Goal: Find specific page/section: Find specific page/section

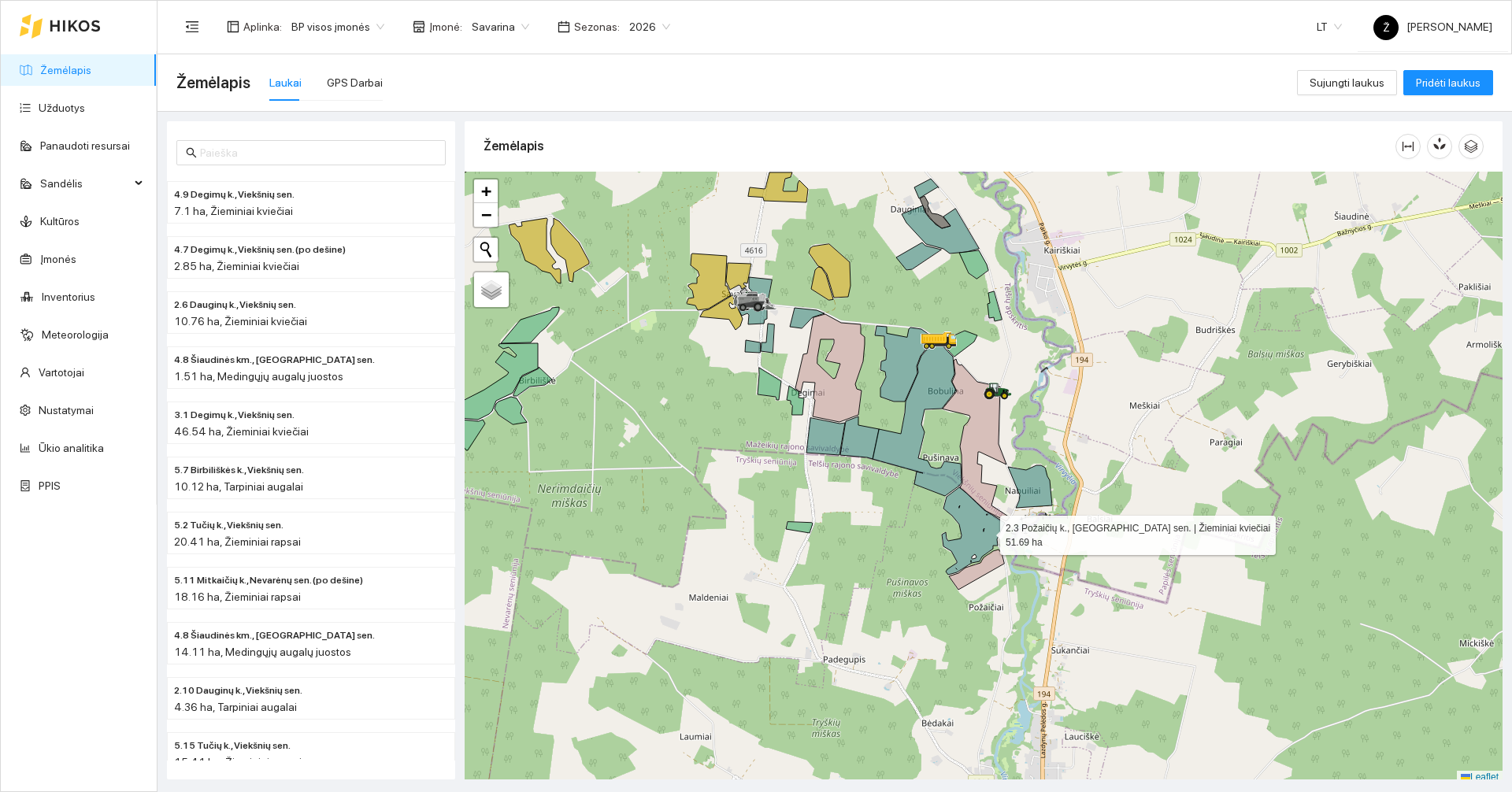
click at [986, 532] on icon at bounding box center [973, 531] width 63 height 87
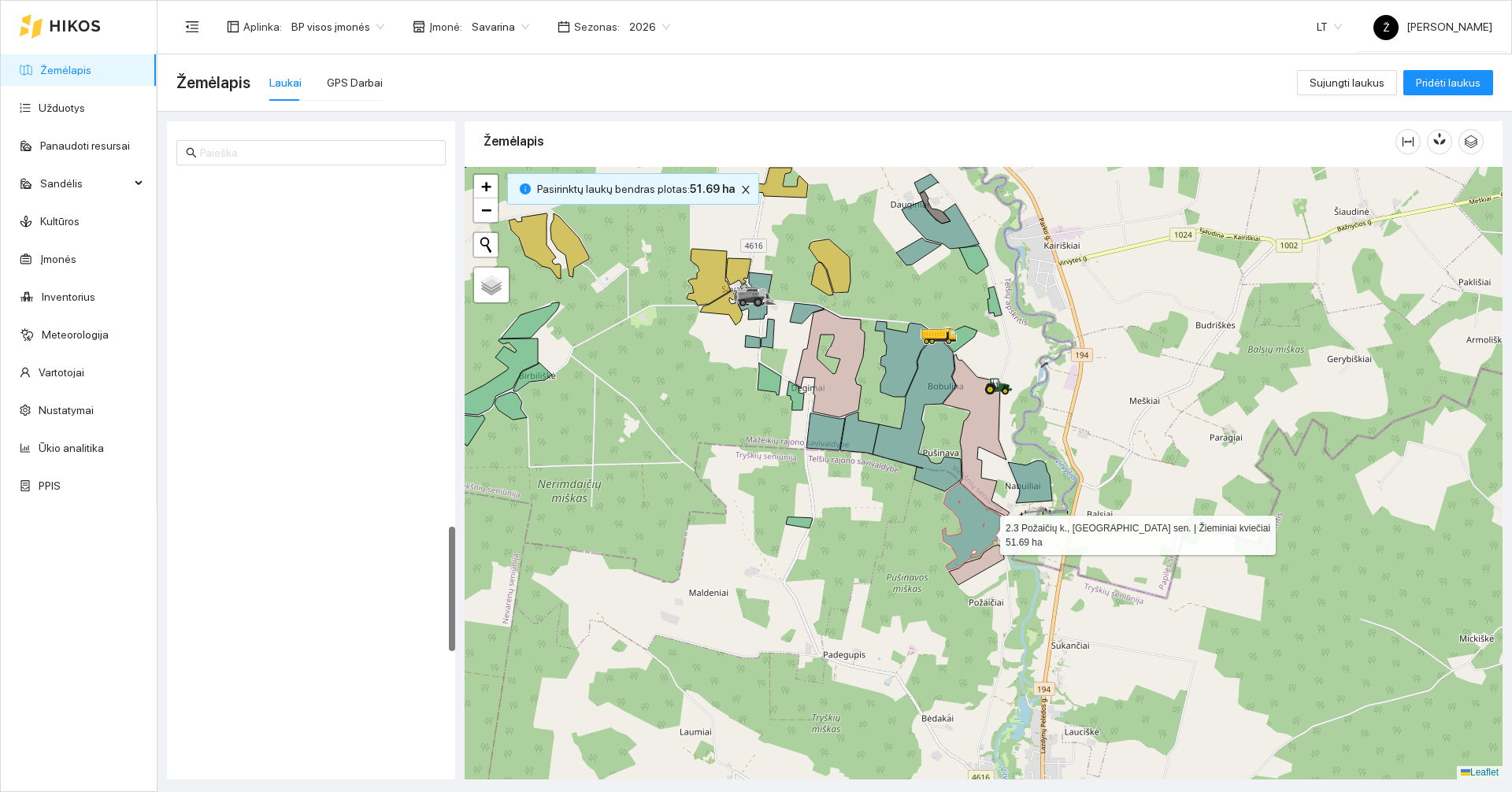
scroll to position [1652, 0]
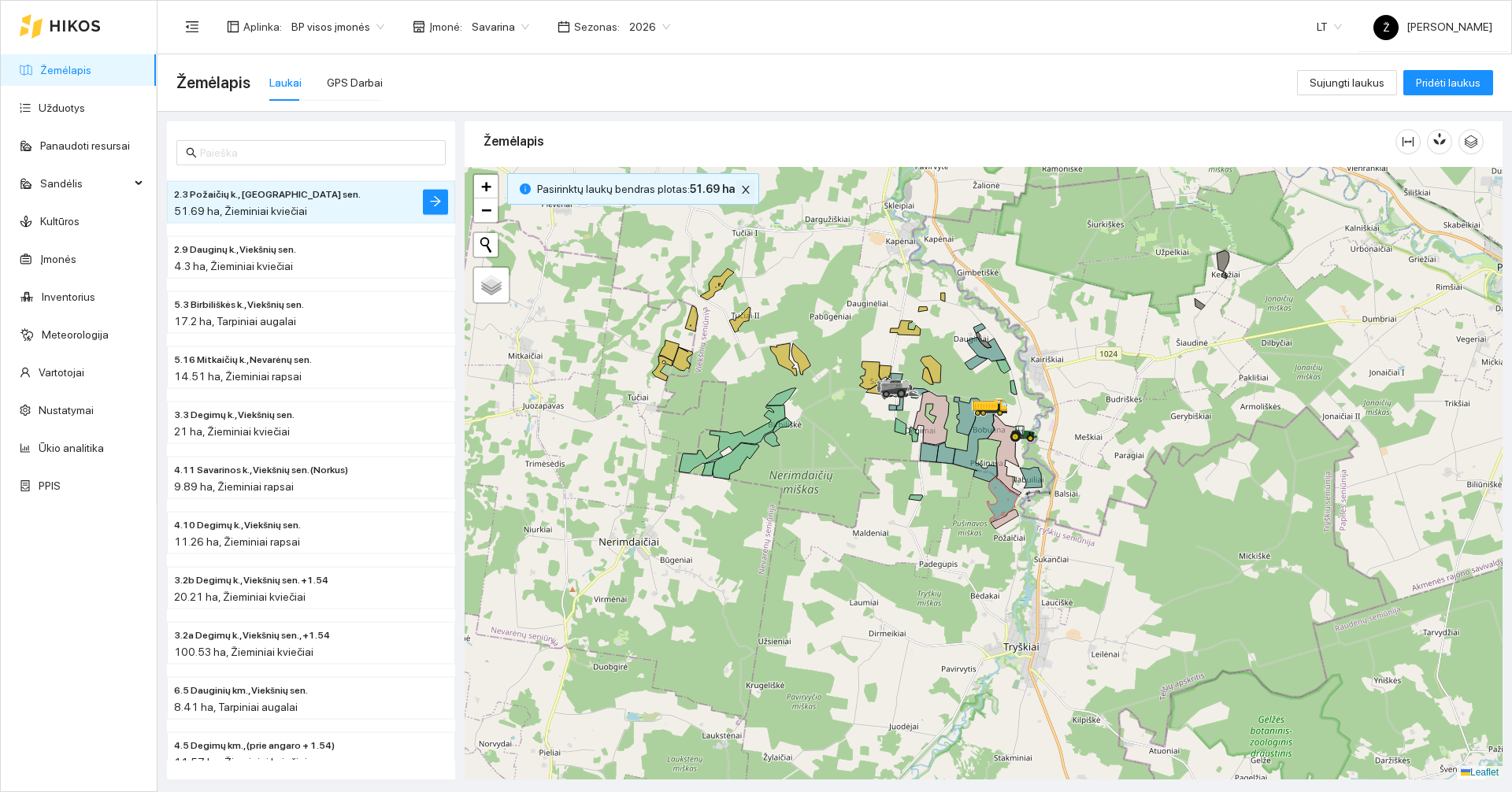
click at [740, 185] on icon "close" at bounding box center [745, 190] width 11 height 11
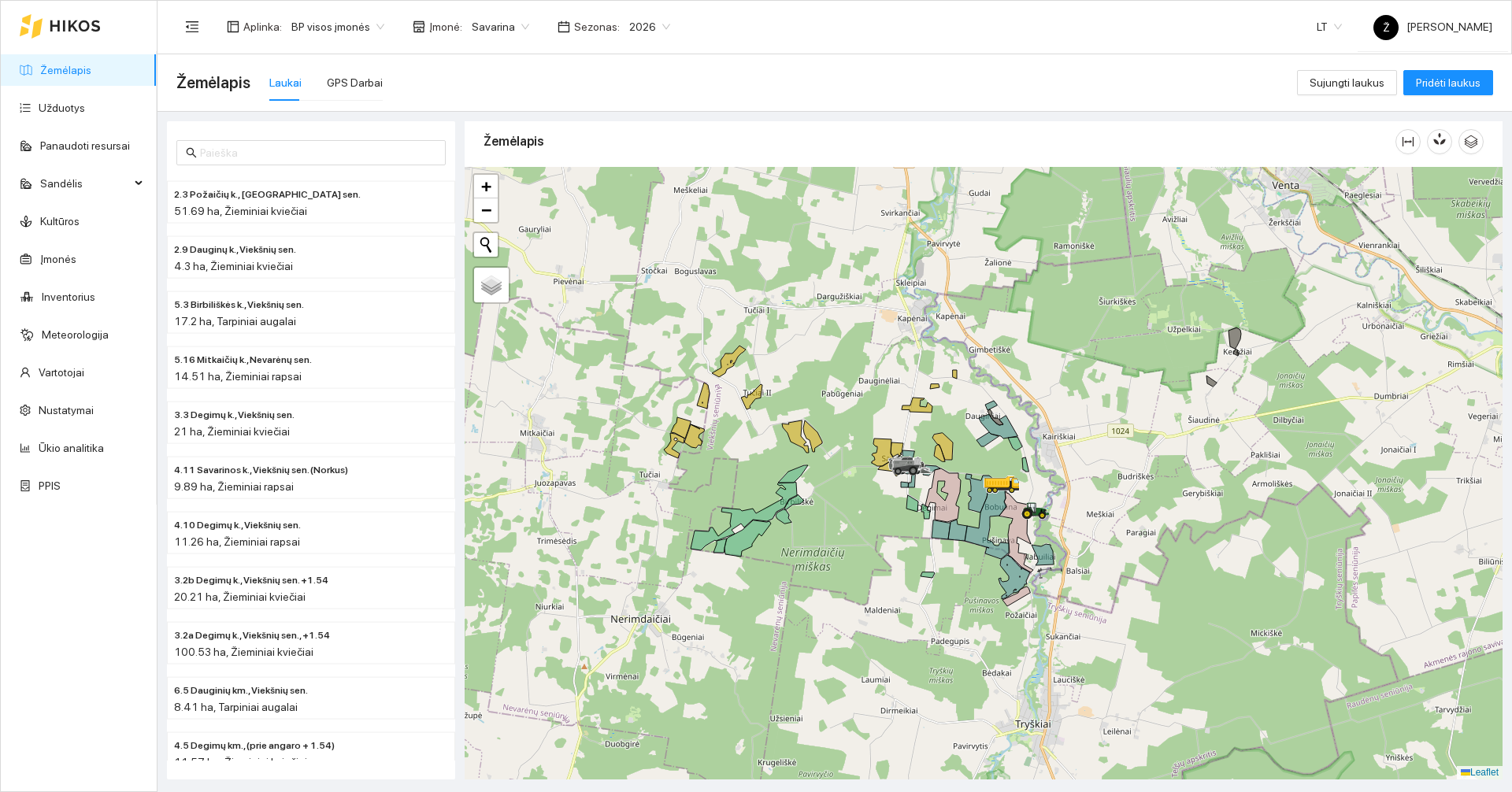
drag, startPoint x: 860, startPoint y: 267, endPoint x: 872, endPoint y: 345, distance: 78.9
click at [872, 345] on div at bounding box center [983, 472] width 1038 height 613
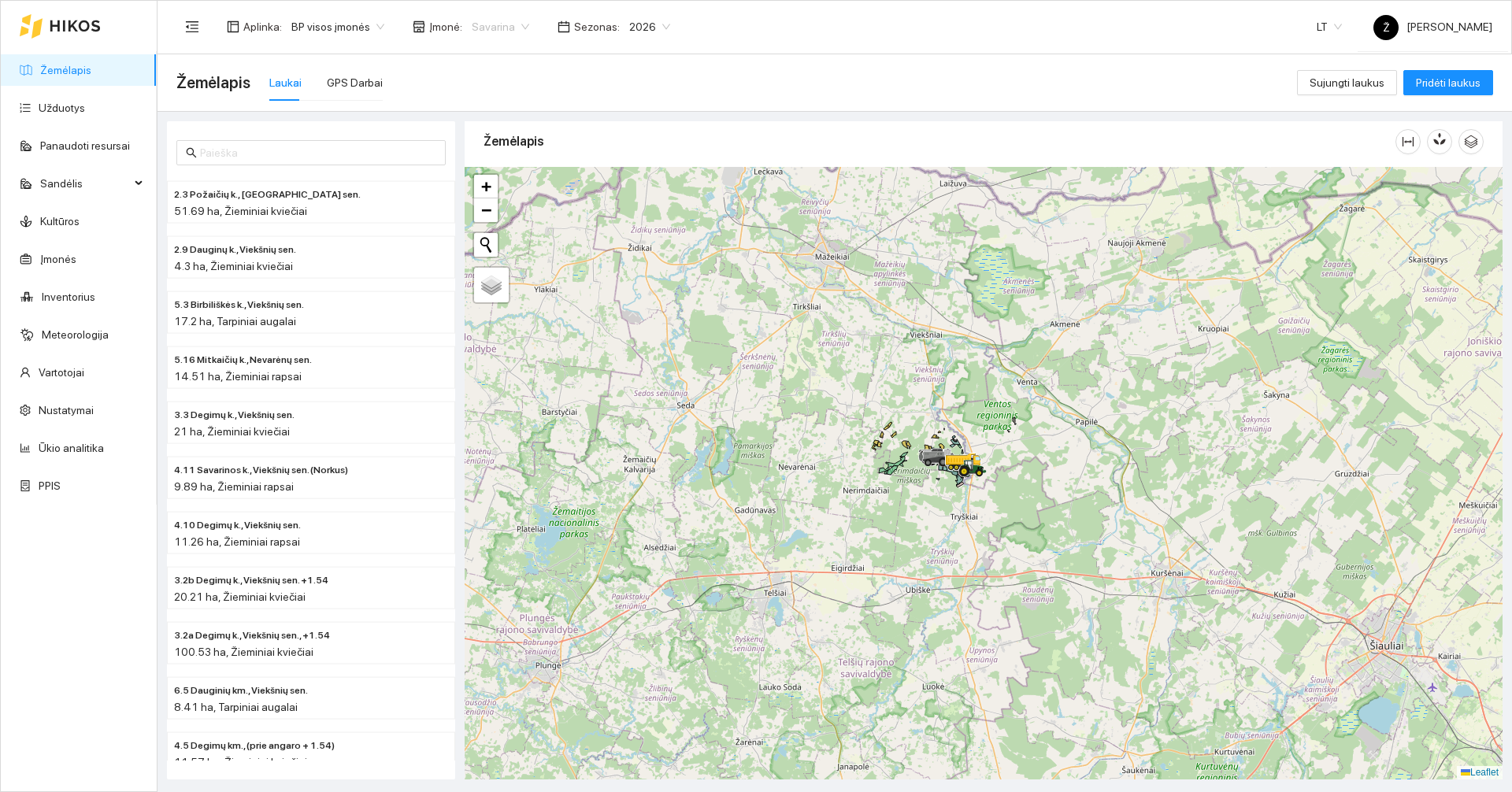
click at [508, 37] on span "Savarina" at bounding box center [500, 27] width 58 height 23
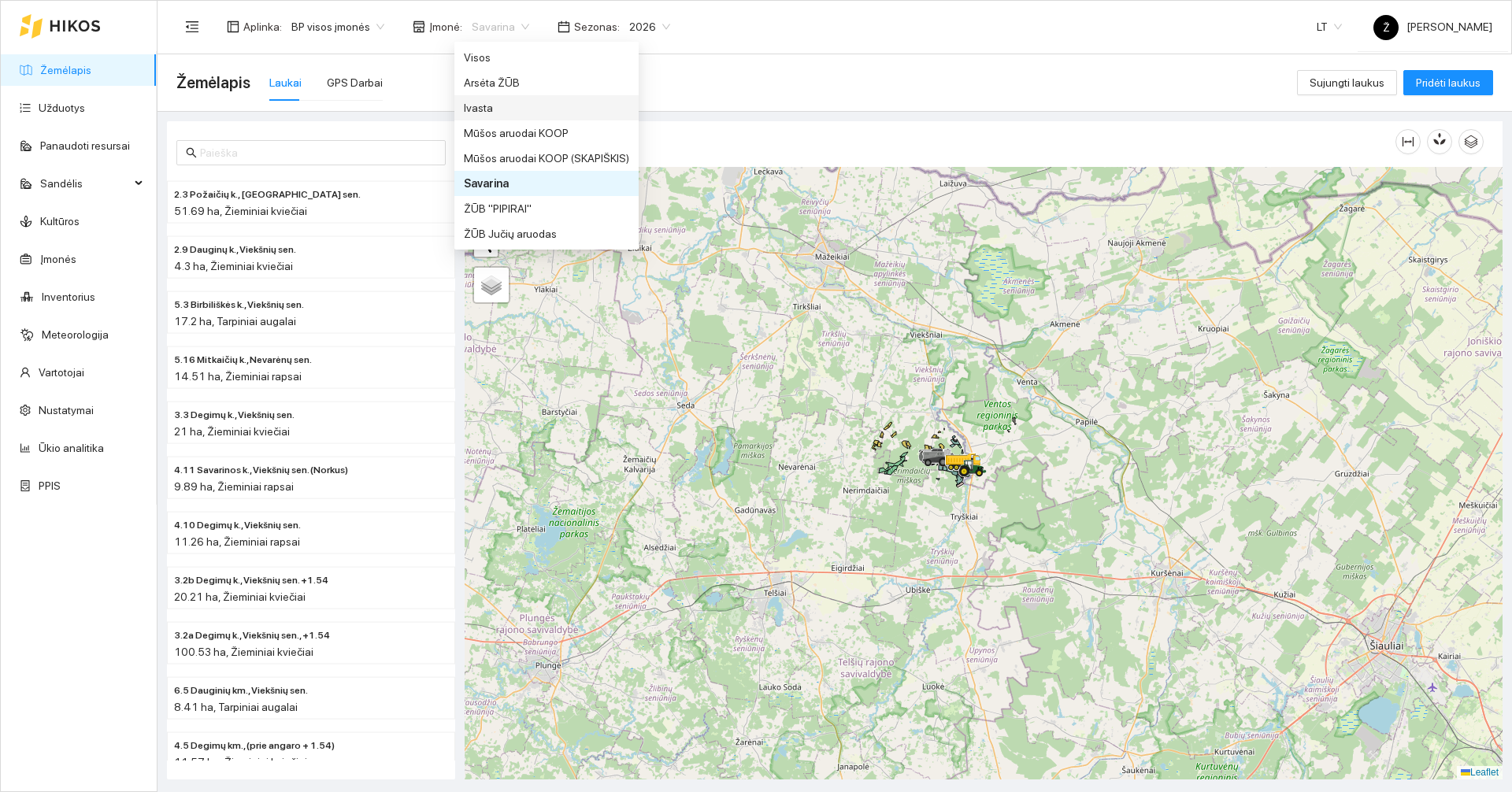
click at [500, 104] on div "Ivasta" at bounding box center [546, 107] width 166 height 17
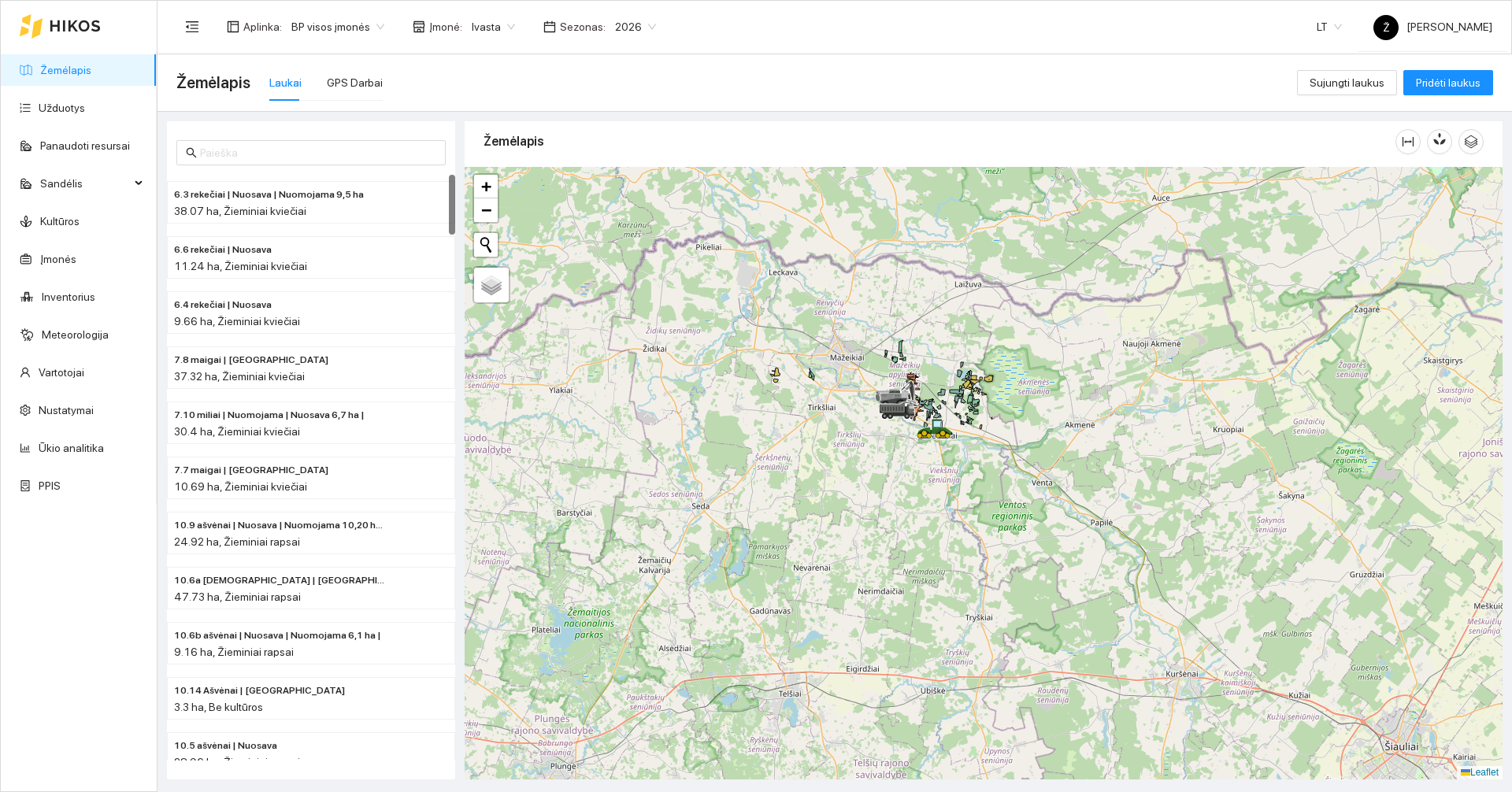
drag, startPoint x: 936, startPoint y: 362, endPoint x: 949, endPoint y: 451, distance: 89.9
click at [949, 451] on div at bounding box center [983, 472] width 1038 height 613
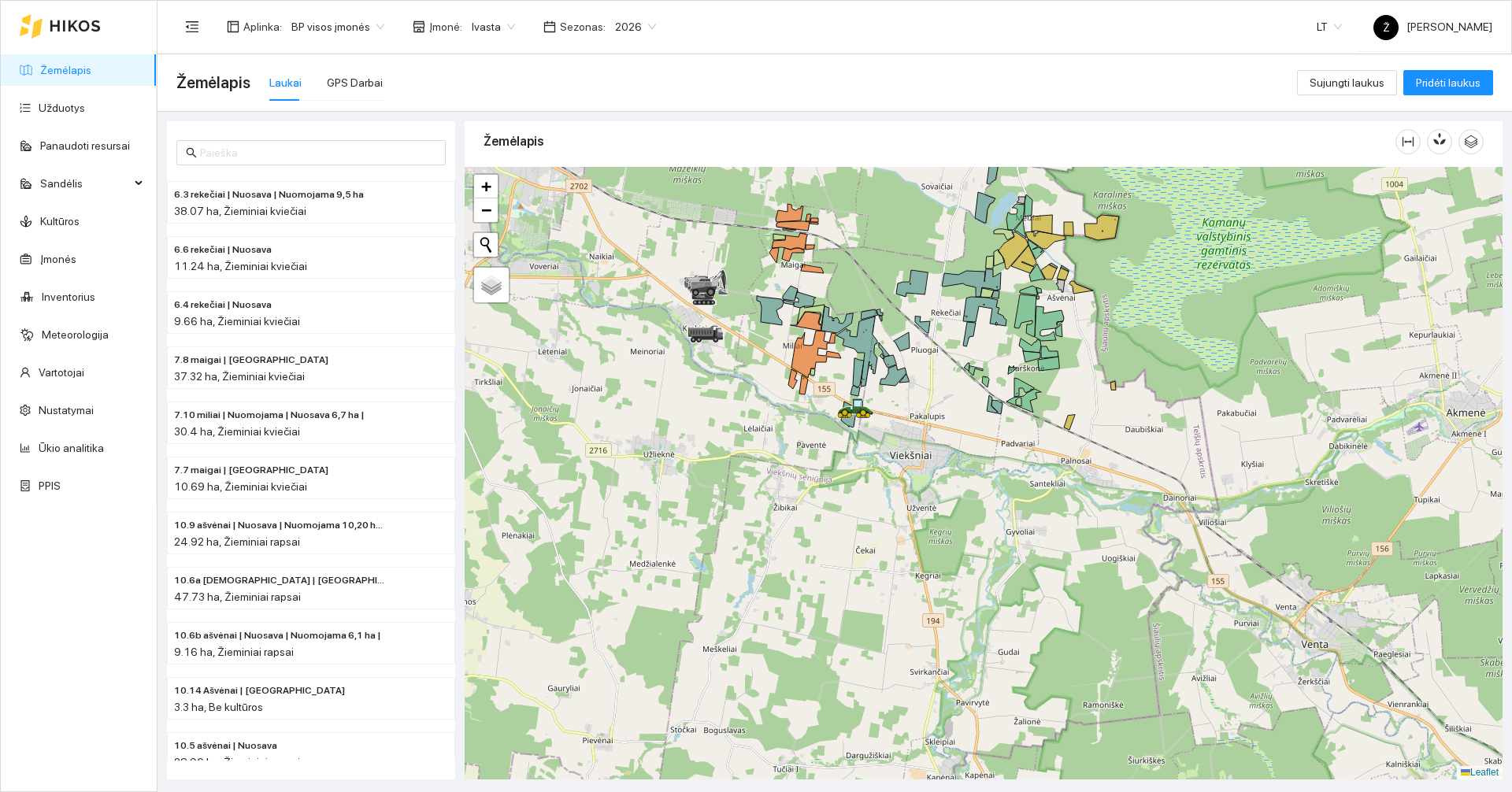
drag, startPoint x: 935, startPoint y: 380, endPoint x: 922, endPoint y: 419, distance: 41.1
click at [922, 419] on div at bounding box center [983, 472] width 1038 height 613
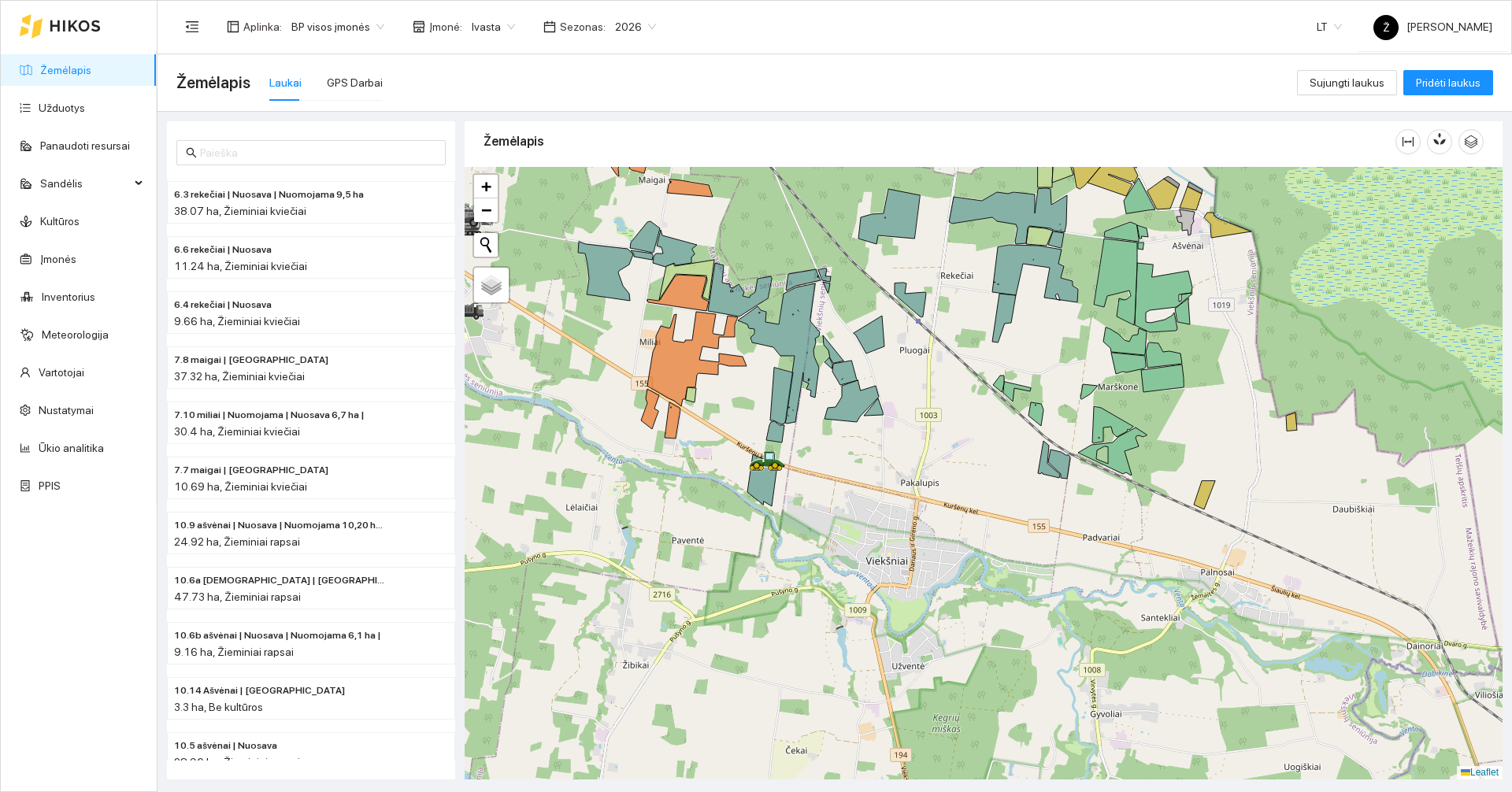
drag, startPoint x: 911, startPoint y: 393, endPoint x: 905, endPoint y: 437, distance: 44.4
click at [905, 437] on div at bounding box center [983, 472] width 1038 height 613
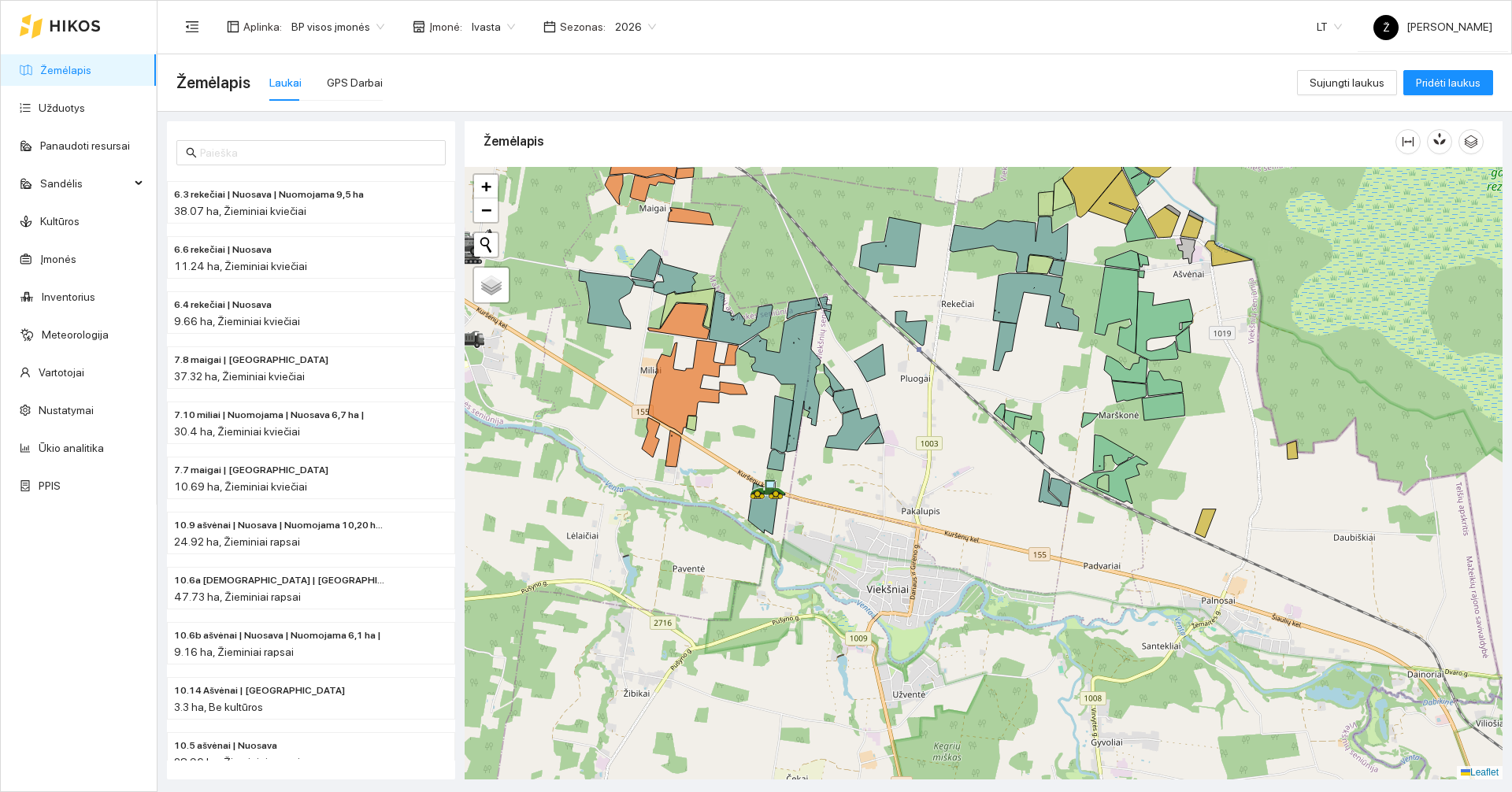
drag, startPoint x: 923, startPoint y: 400, endPoint x: 927, endPoint y: 440, distance: 40.2
click at [927, 440] on div at bounding box center [983, 472] width 1038 height 613
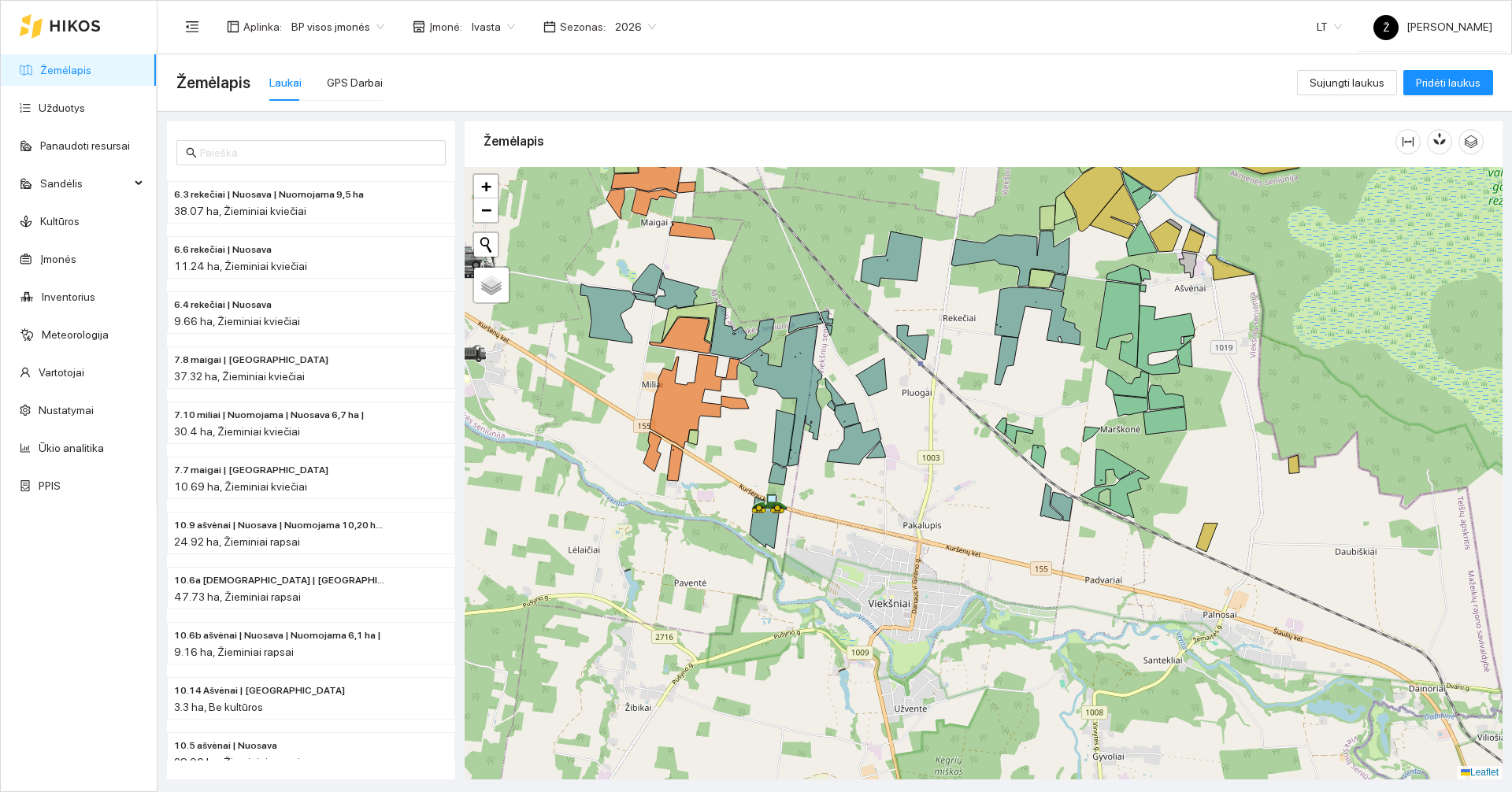
drag, startPoint x: 968, startPoint y: 430, endPoint x: 949, endPoint y: 490, distance: 62.9
click at [949, 490] on div at bounding box center [983, 472] width 1038 height 613
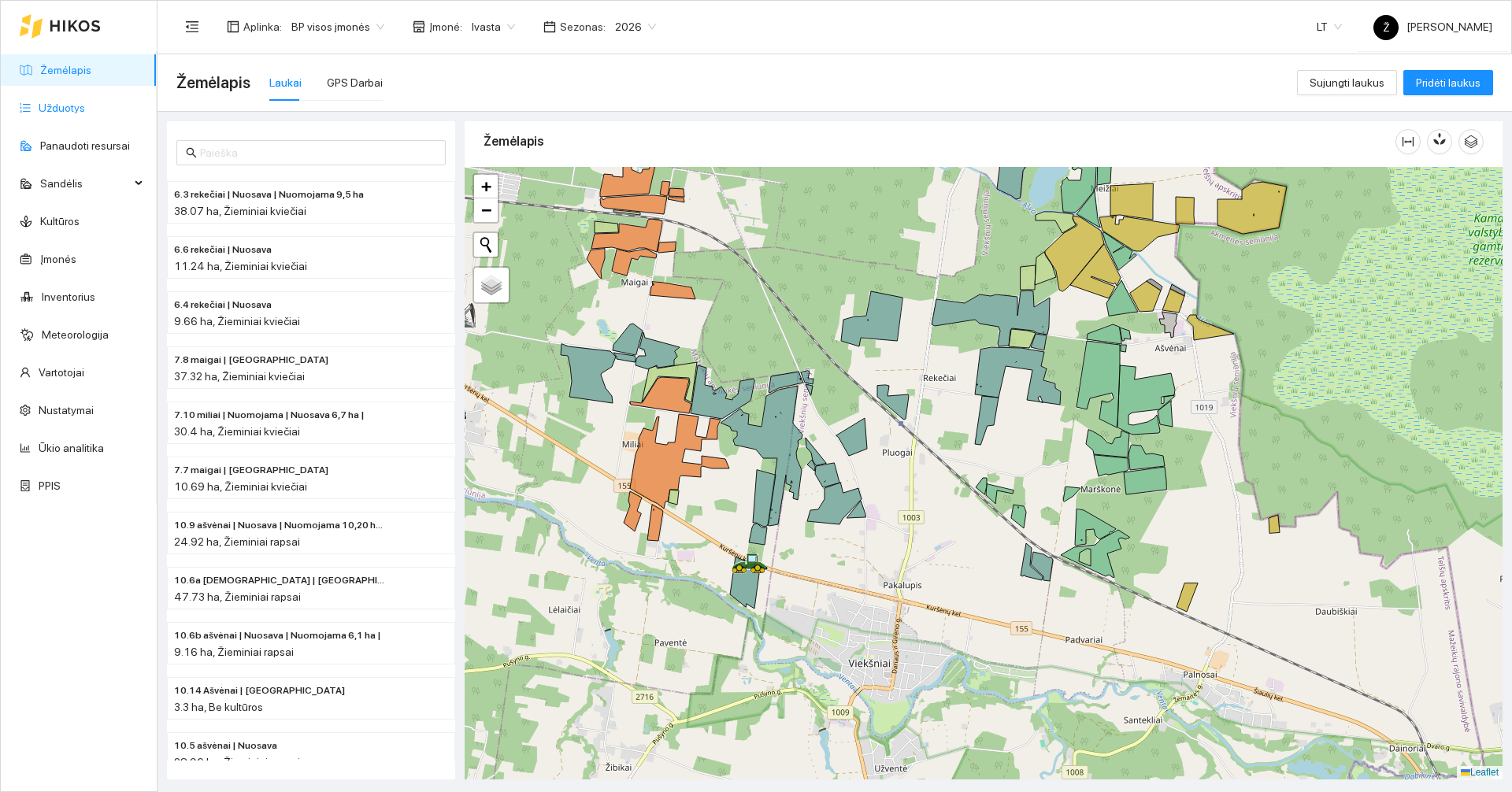
click at [85, 114] on link "Užduotys" at bounding box center [62, 108] width 47 height 13
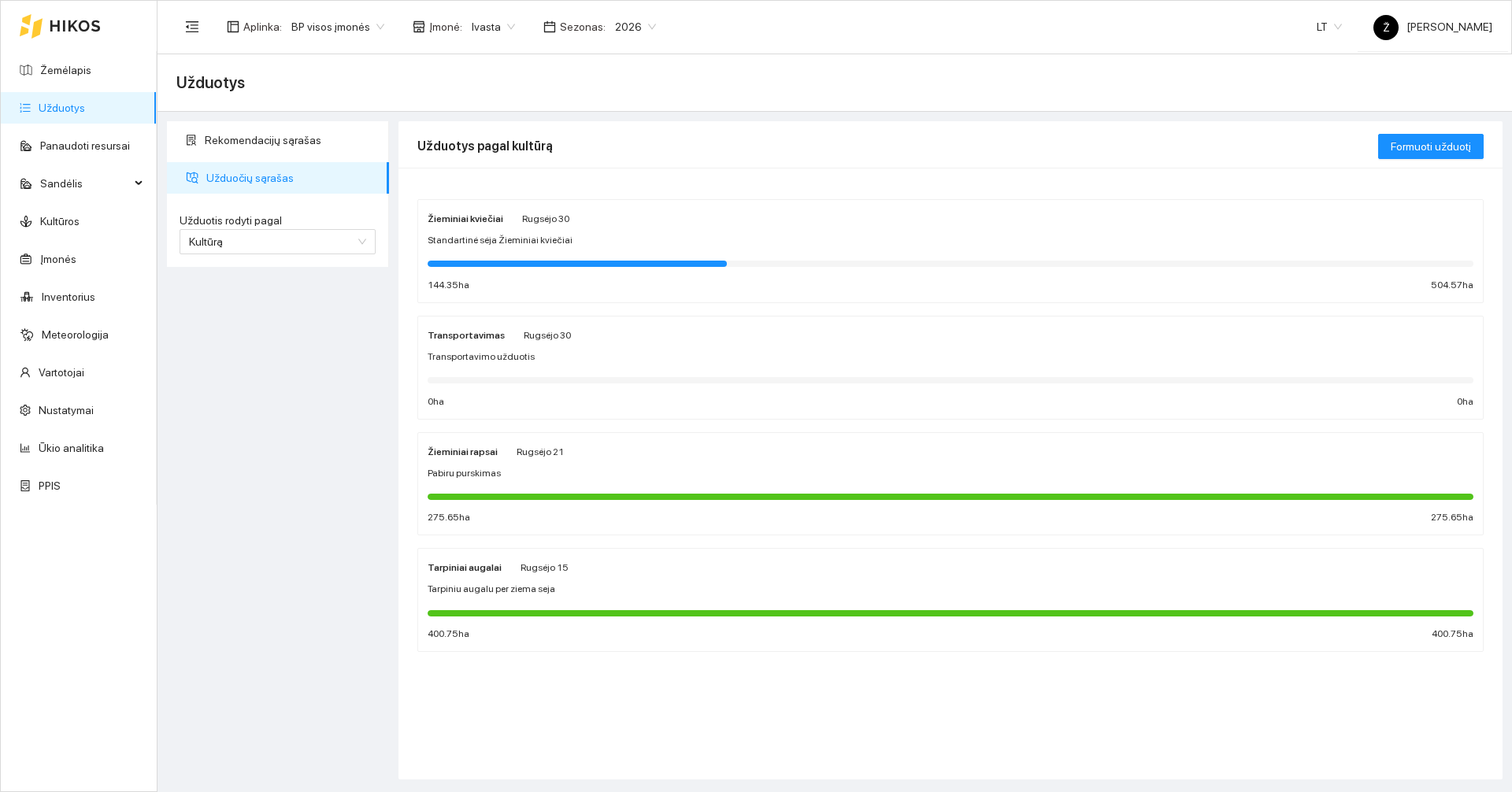
click at [577, 256] on div at bounding box center [950, 263] width 1046 height 17
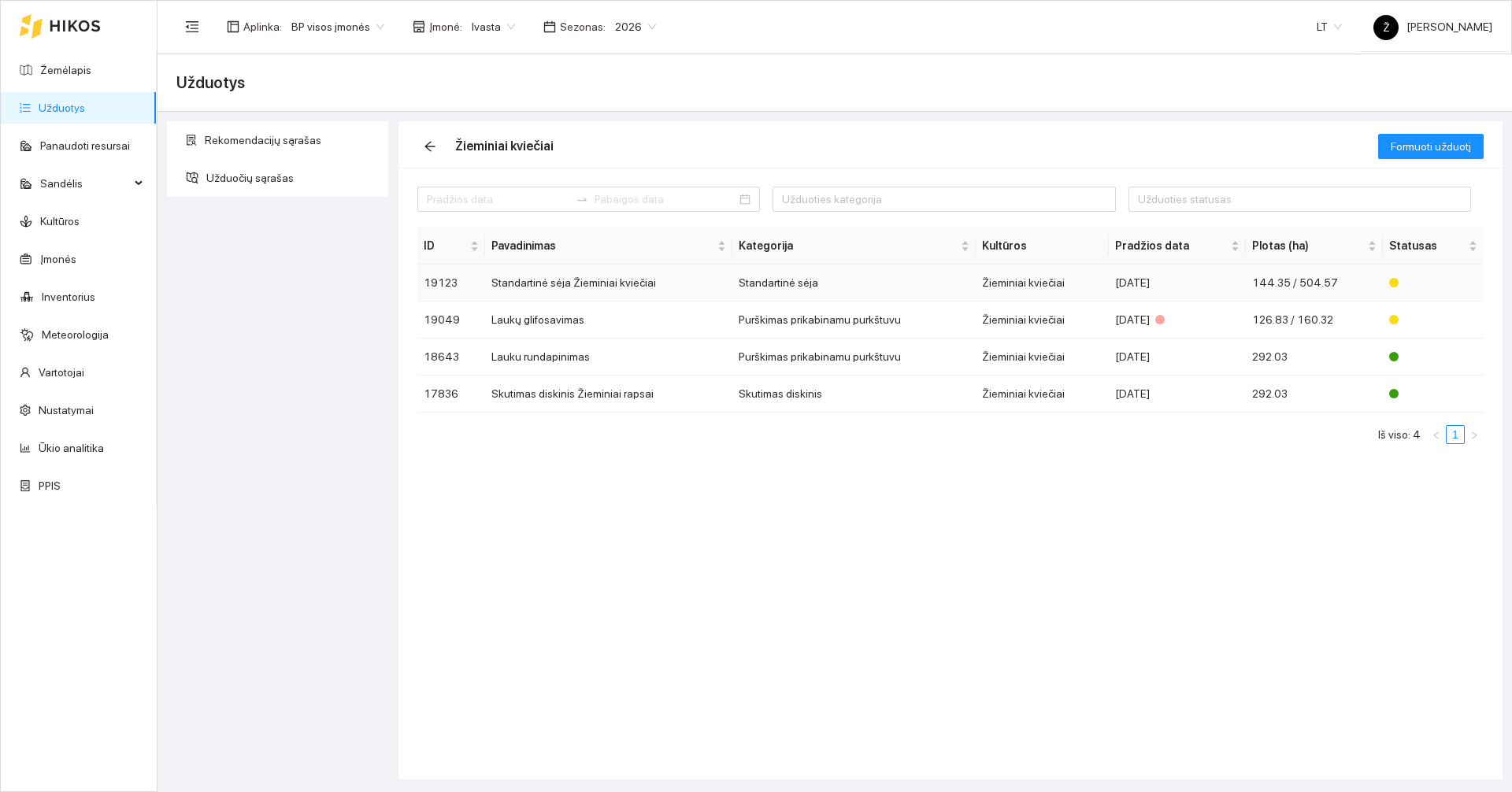
click at [902, 284] on td "Standartinė sėja" at bounding box center [854, 283] width 243 height 37
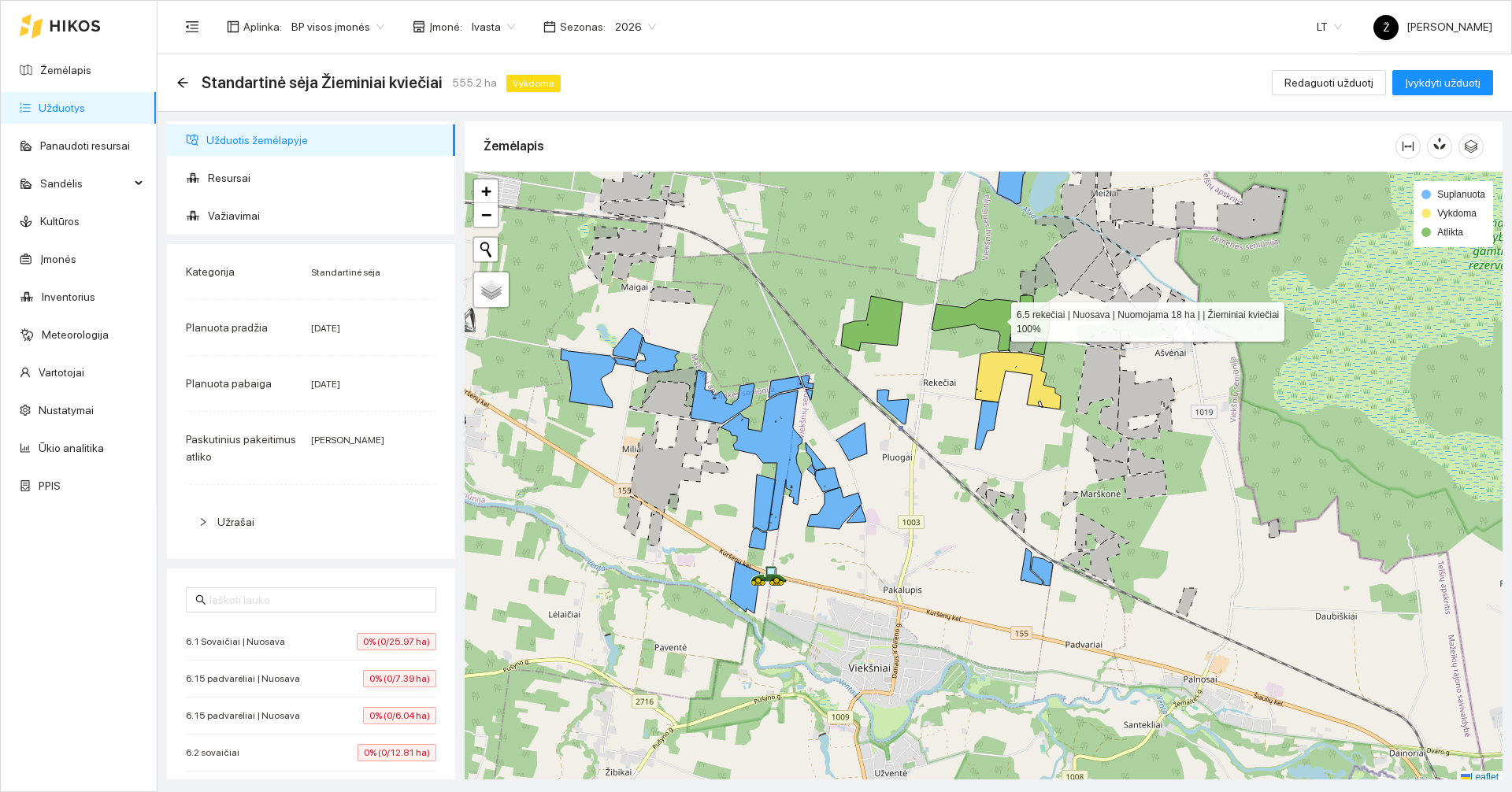
scroll to position [4, 0]
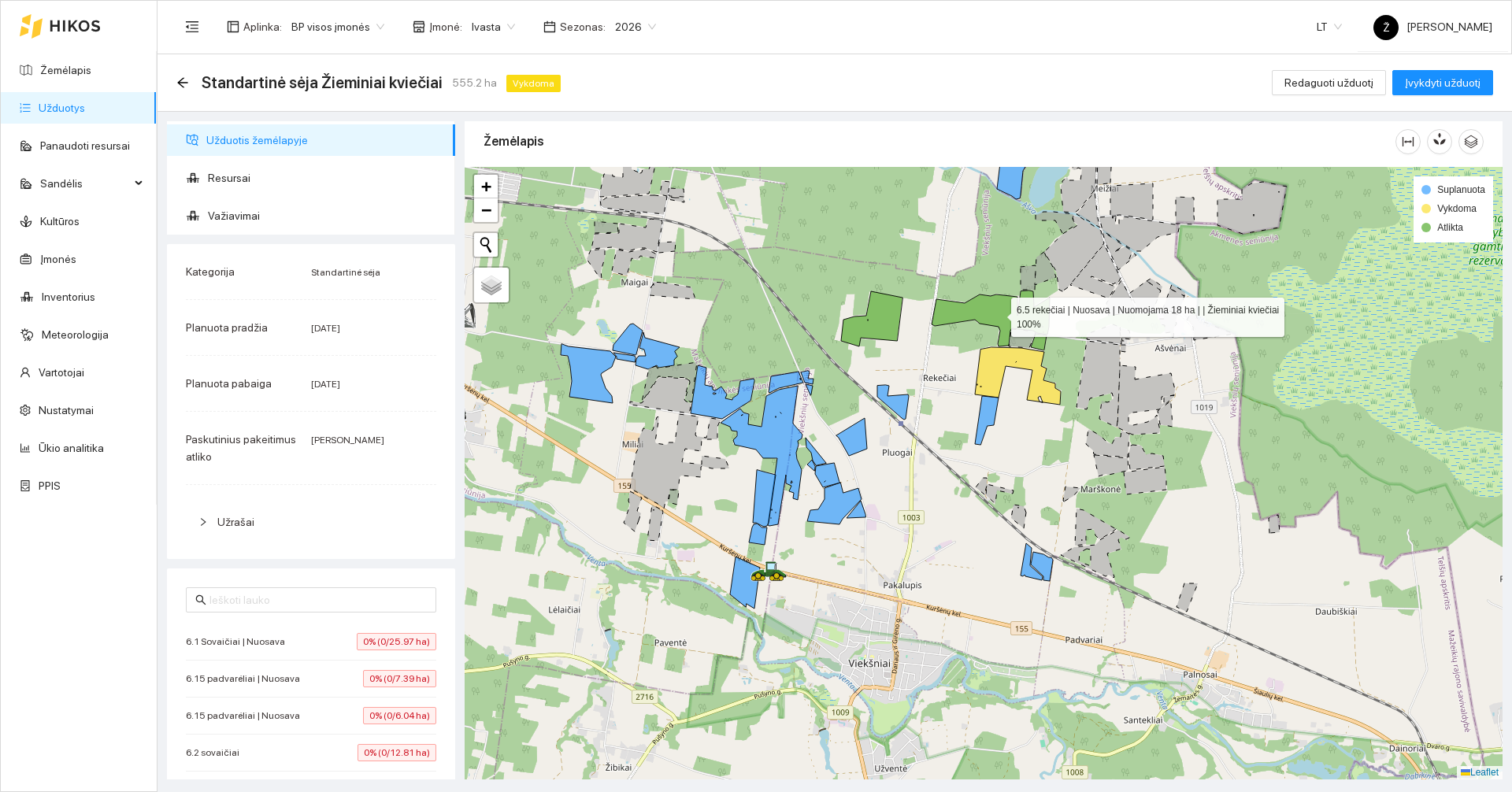
click at [995, 313] on icon at bounding box center [990, 319] width 118 height 56
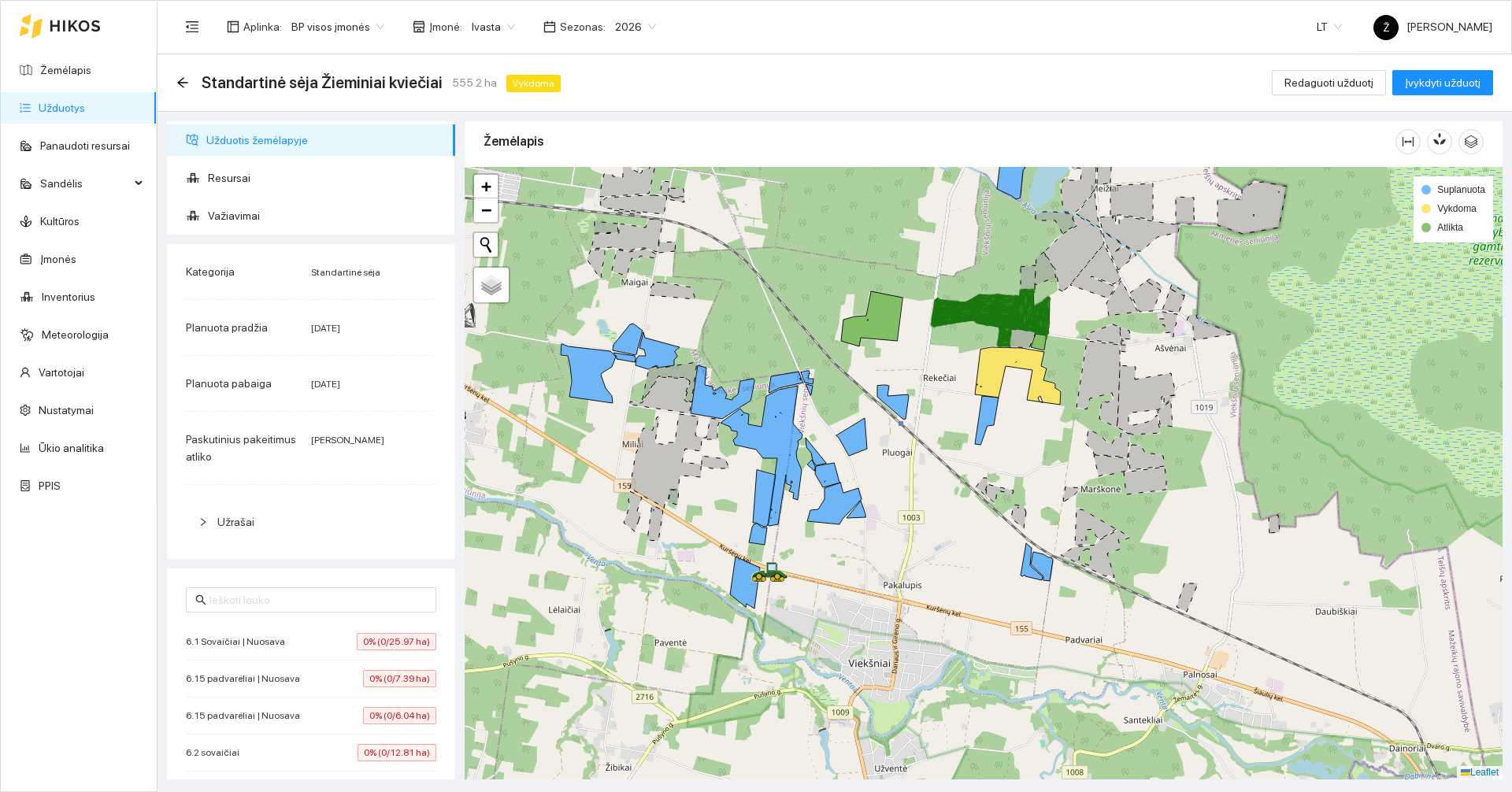
click at [995, 313] on icon at bounding box center [976, 306] width 84 height 15
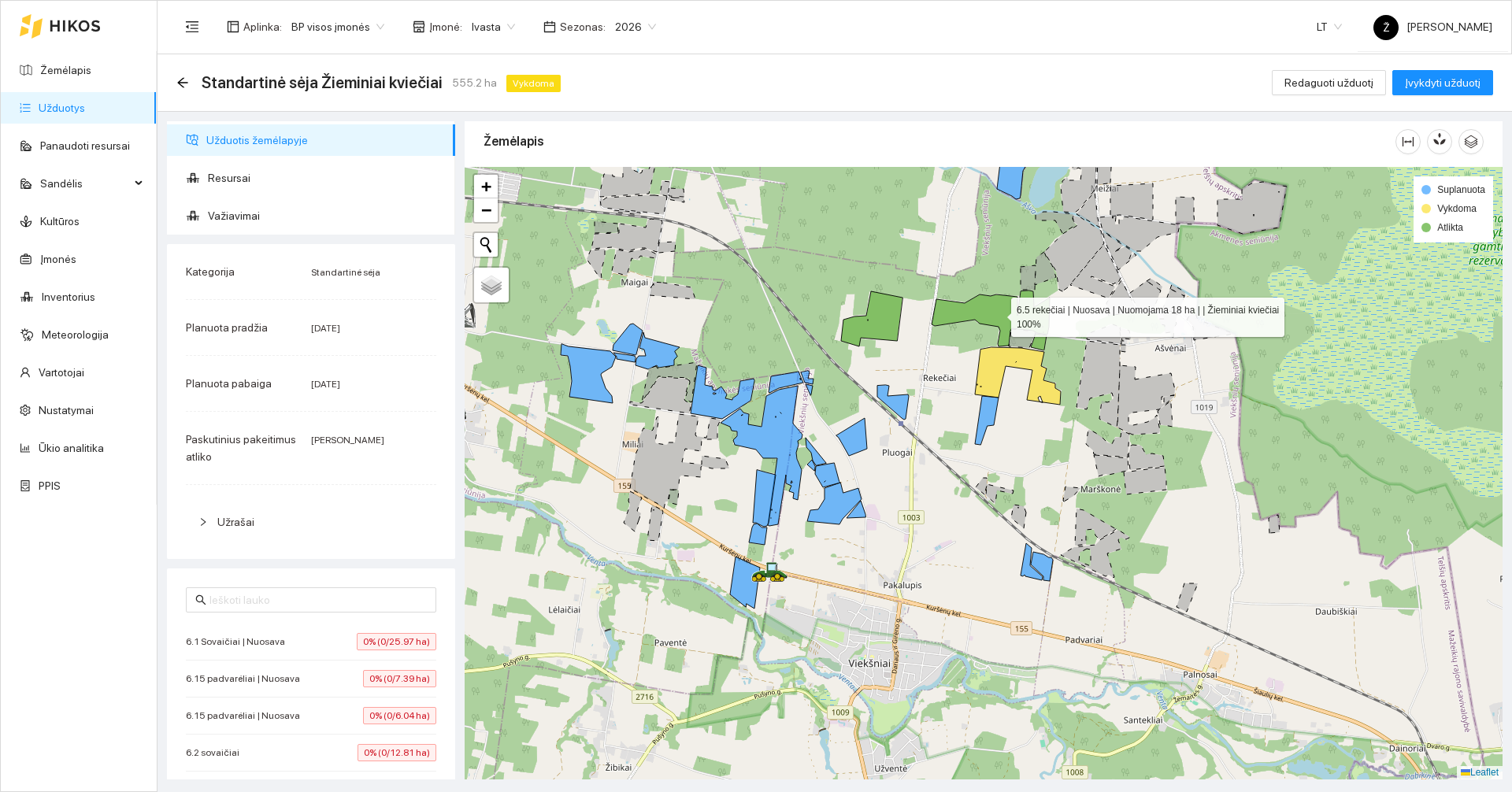
click at [994, 313] on icon at bounding box center [990, 319] width 118 height 56
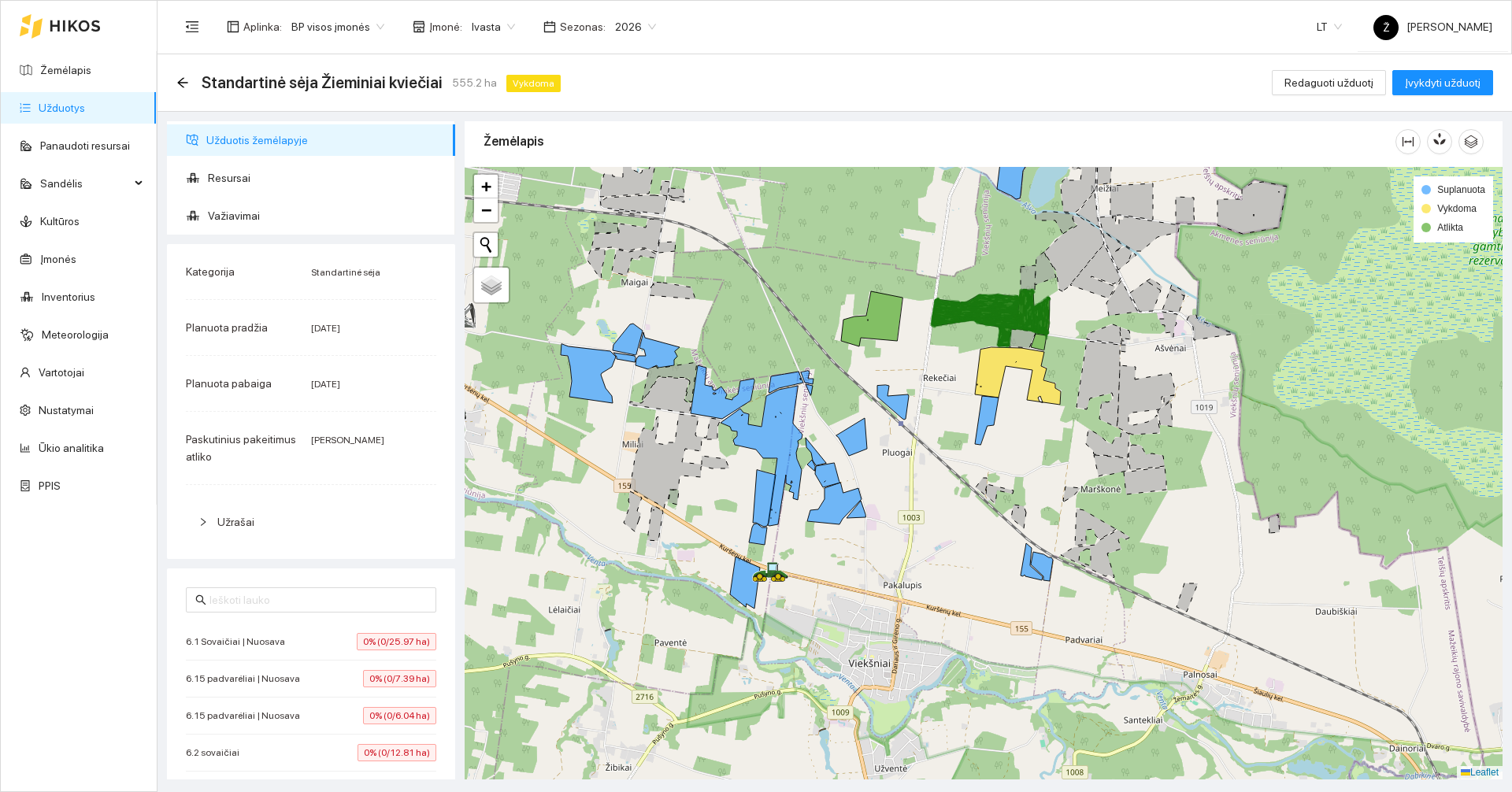
click at [994, 312] on icon at bounding box center [976, 306] width 84 height 15
click at [91, 66] on link "Žemėlapis" at bounding box center [66, 70] width 51 height 13
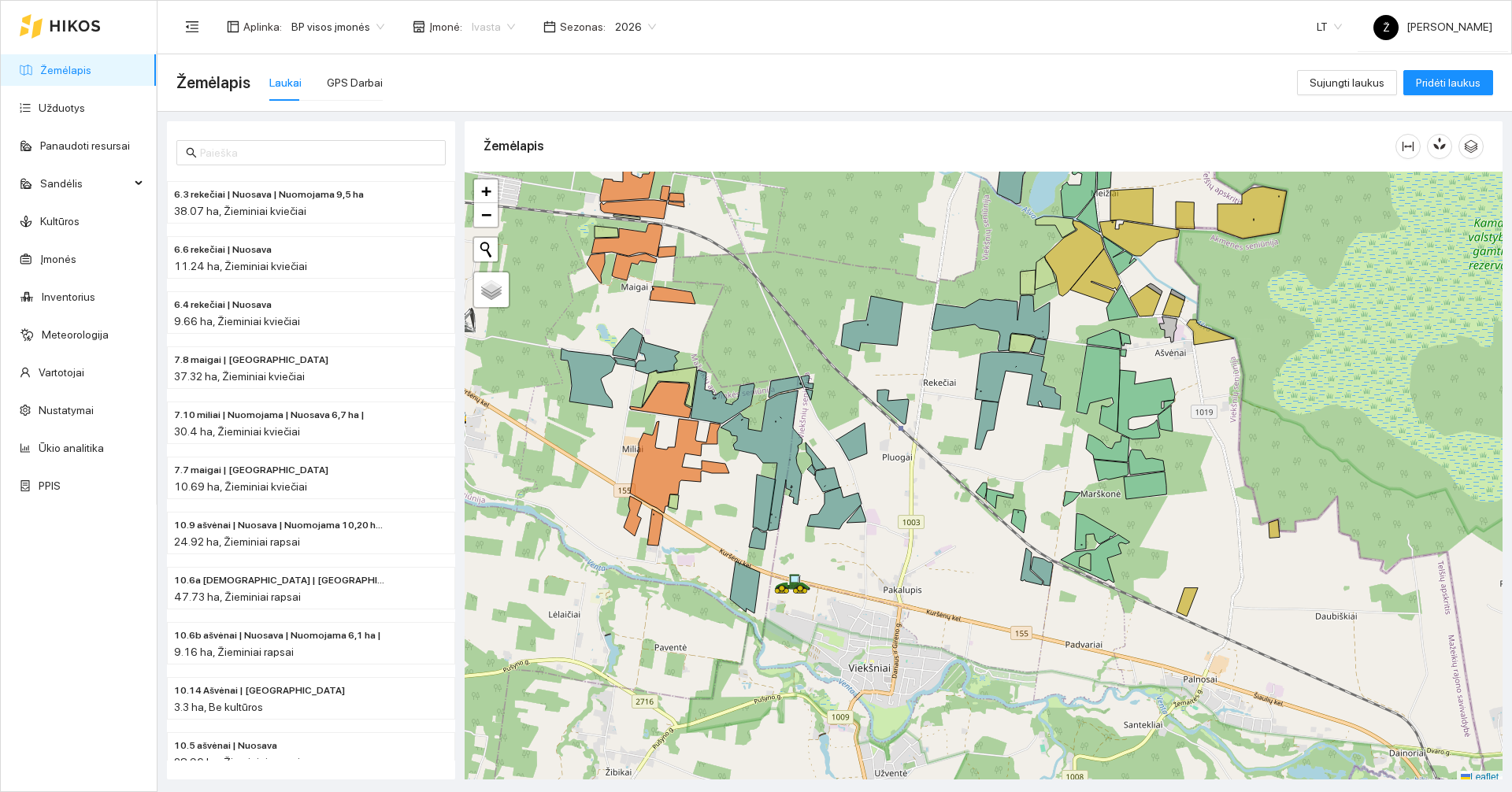
click at [510, 30] on div "Ivasta" at bounding box center [493, 27] width 62 height 25
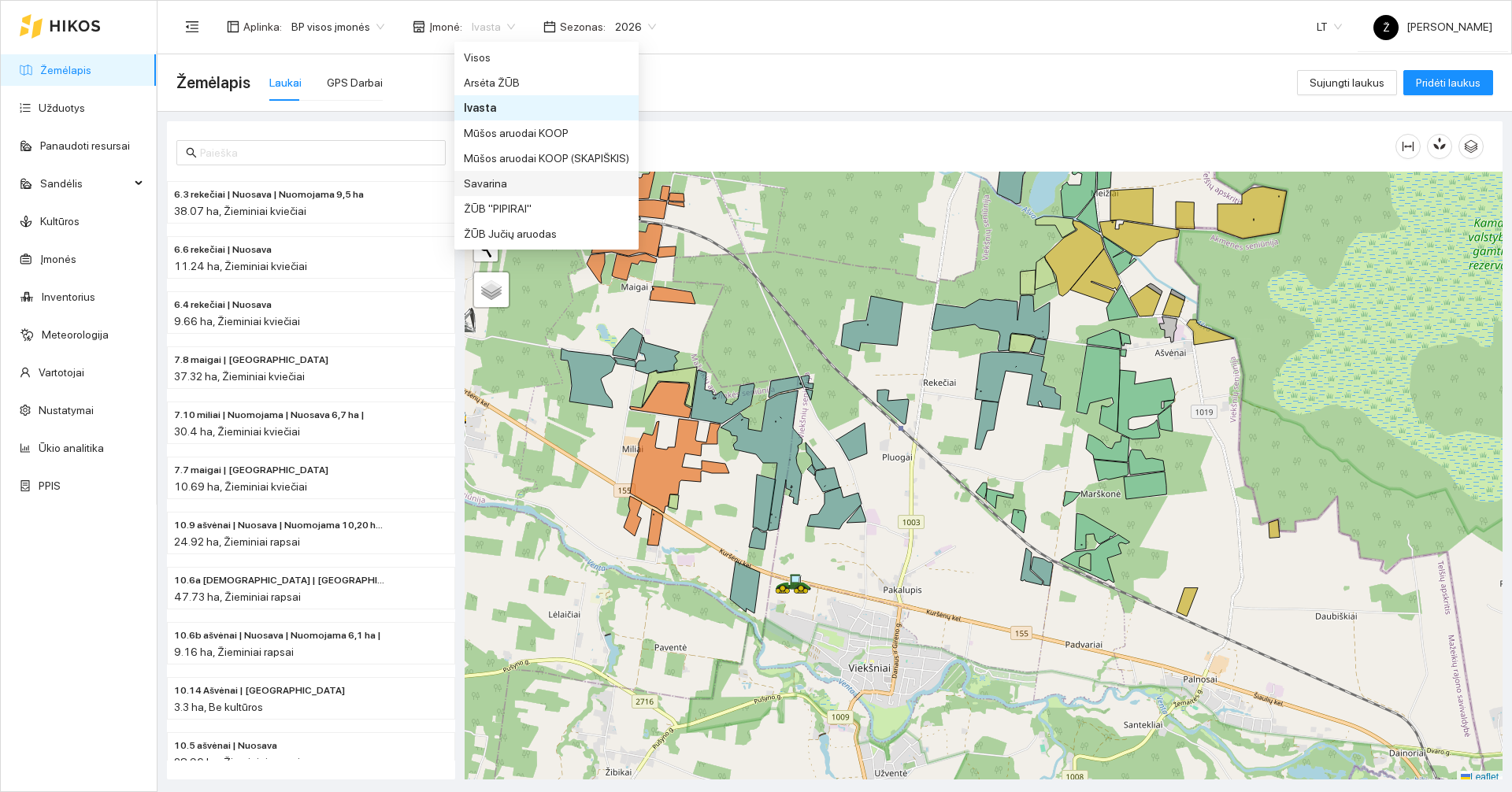
click at [512, 179] on div "Savarina" at bounding box center [546, 183] width 166 height 17
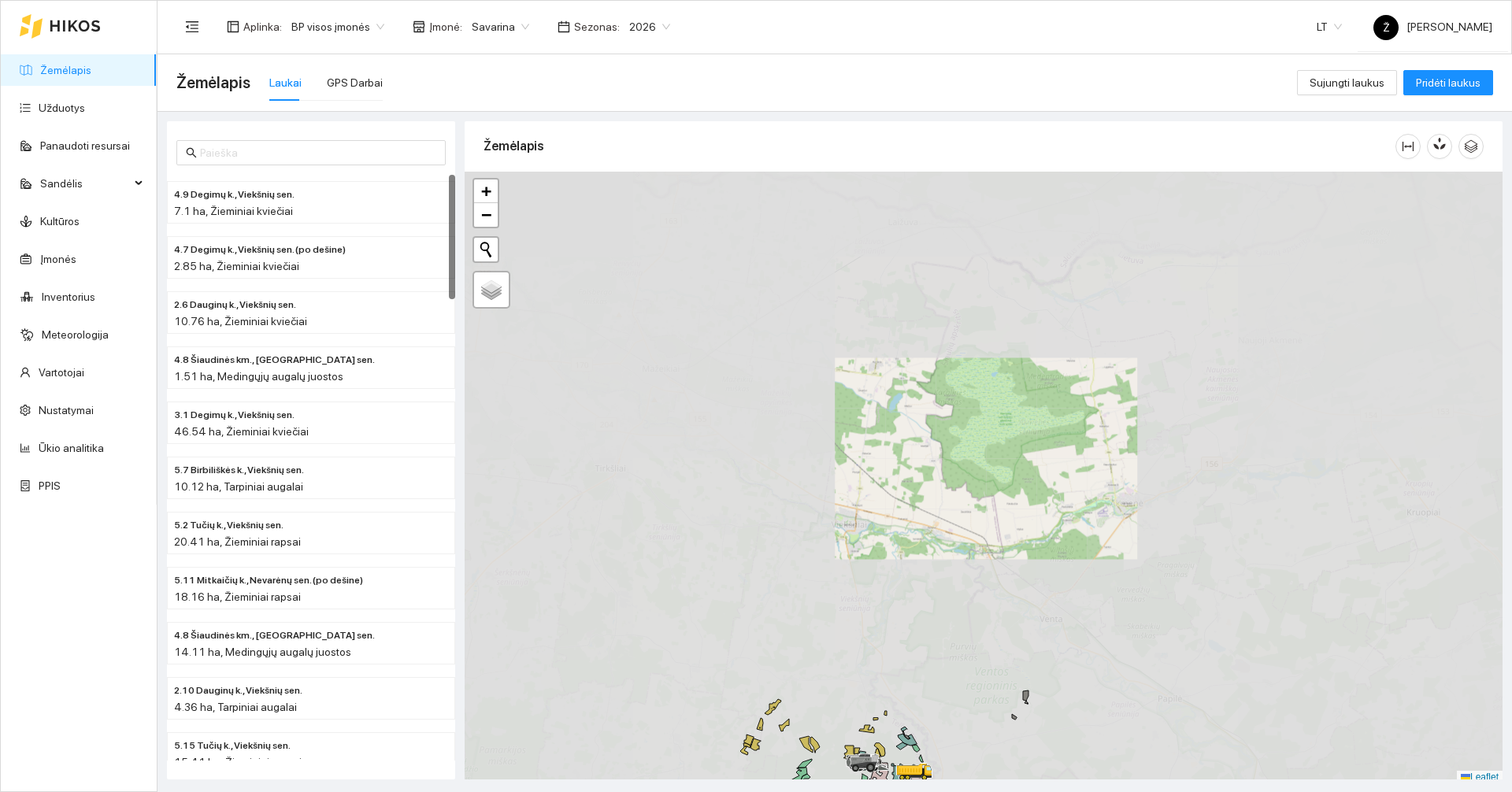
scroll to position [4, 0]
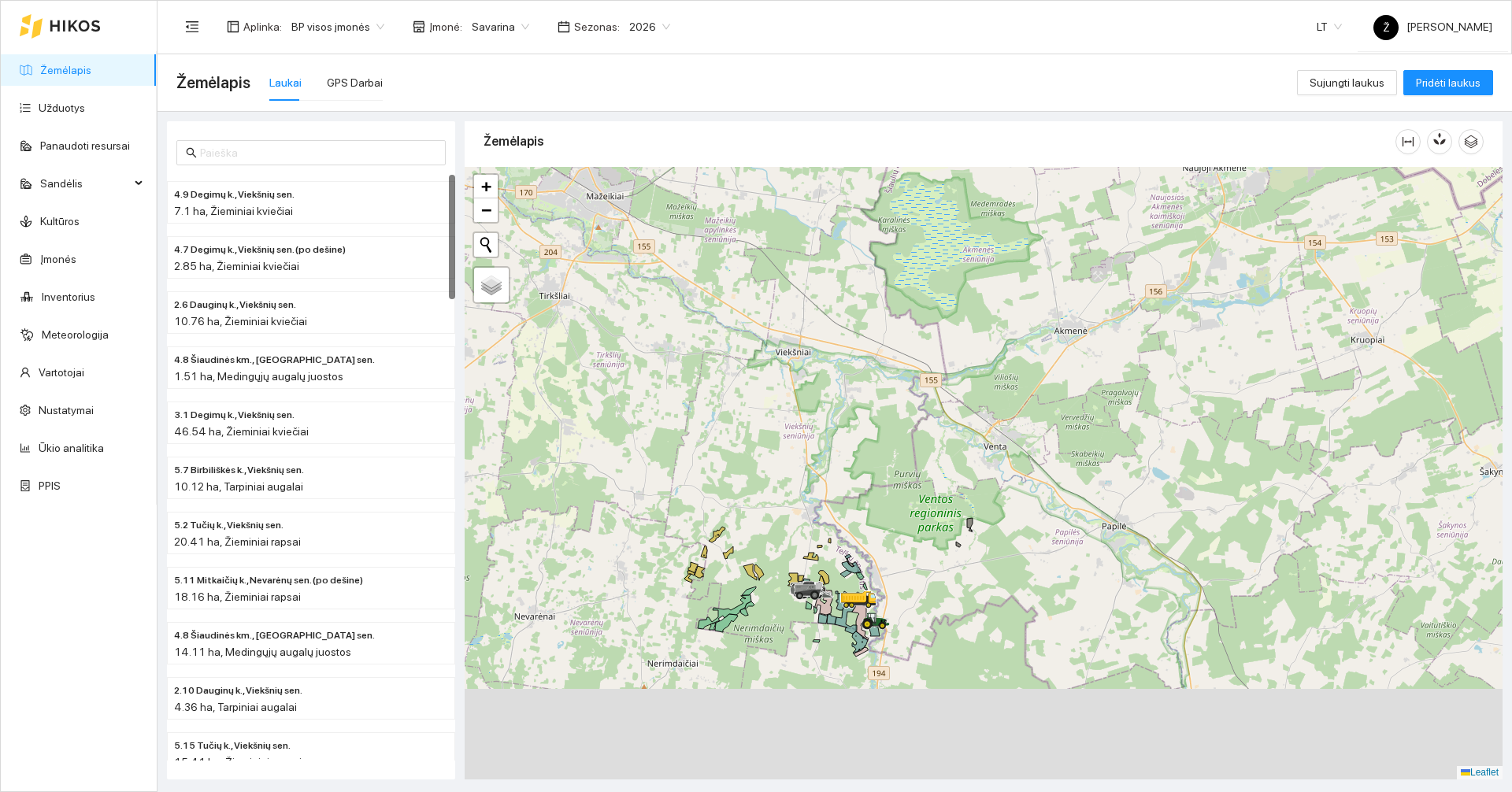
drag, startPoint x: 991, startPoint y: 573, endPoint x: 943, endPoint y: 409, distance: 170.9
click at [942, 409] on div at bounding box center [983, 472] width 1038 height 613
